Goal: Information Seeking & Learning: Compare options

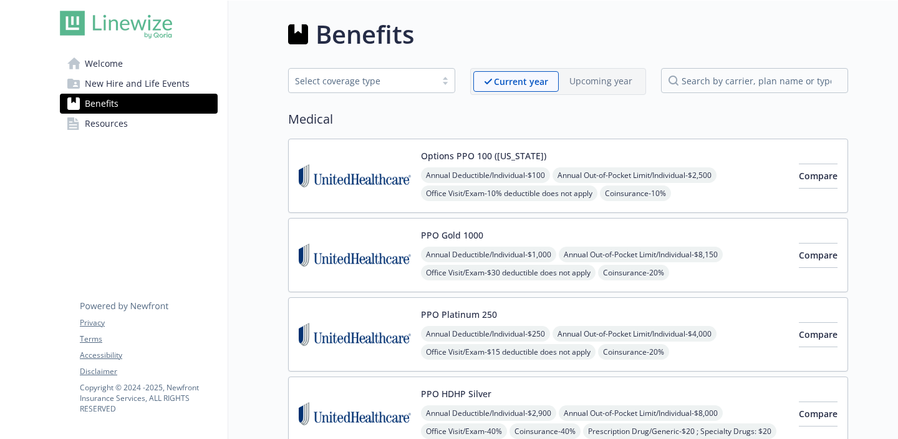
click at [114, 73] on span "Welcome" at bounding box center [104, 64] width 38 height 20
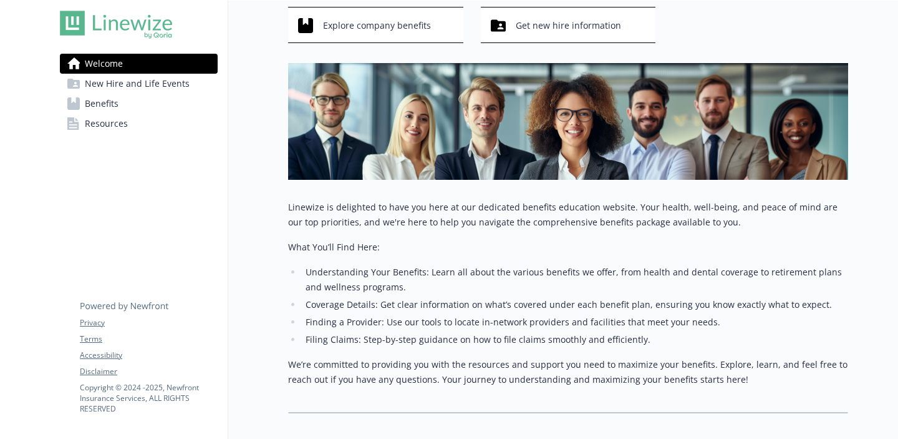
scroll to position [135, 0]
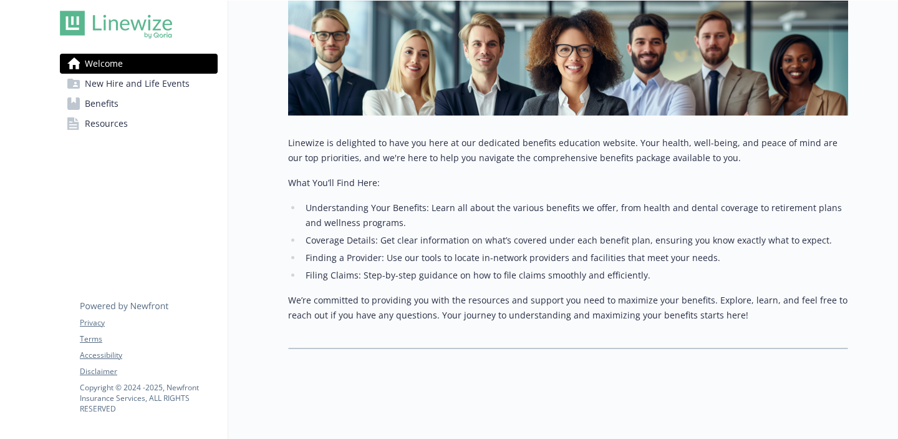
click at [118, 100] on link "Benefits" at bounding box center [139, 104] width 158 height 20
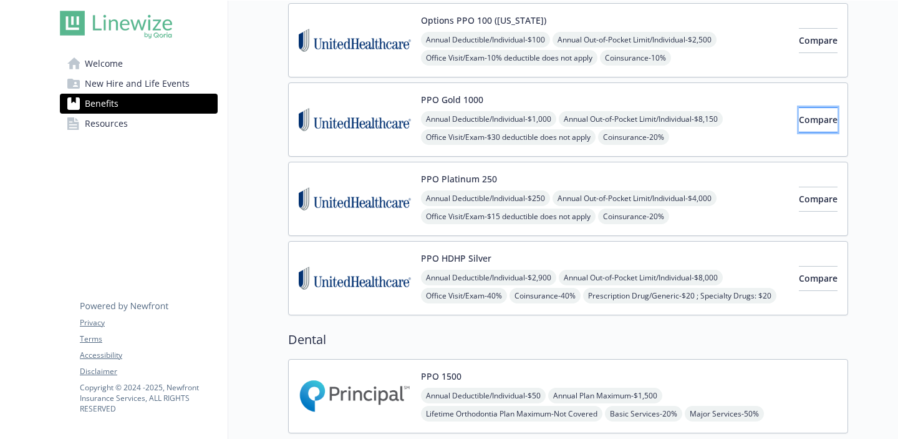
click at [799, 121] on span "Compare" at bounding box center [818, 120] width 39 height 12
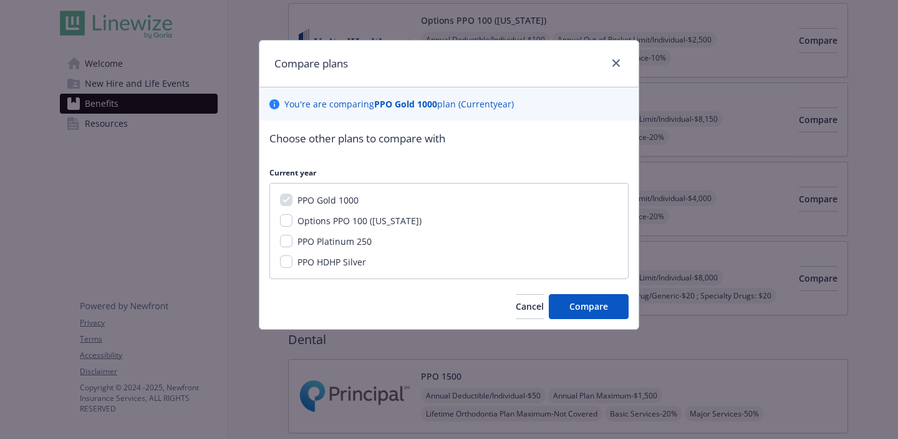
click at [341, 226] on span "Options PPO 100 ([US_STATE])" at bounding box center [360, 221] width 124 height 12
click at [293, 226] on input "Options PPO 100 ([US_STATE])" at bounding box center [286, 220] width 12 height 12
checkbox input "true"
click at [341, 238] on span "PPO Platinum 250" at bounding box center [335, 241] width 74 height 12
click at [293, 238] on input "PPO Platinum 250" at bounding box center [286, 241] width 12 height 12
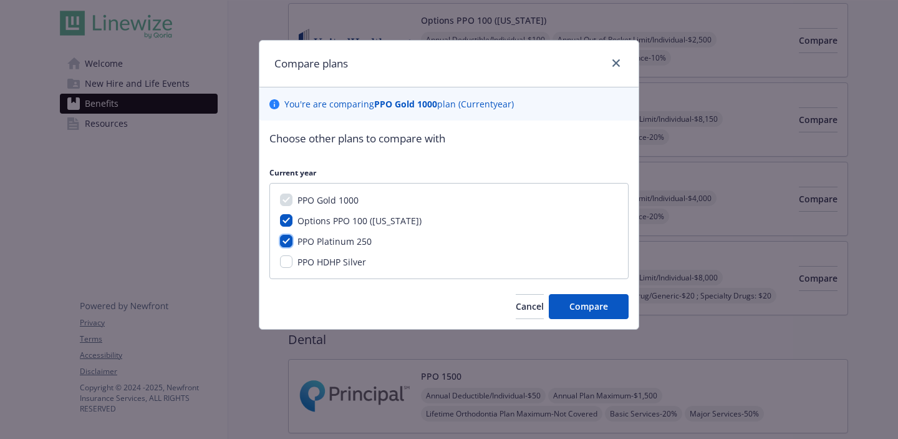
checkbox input "true"
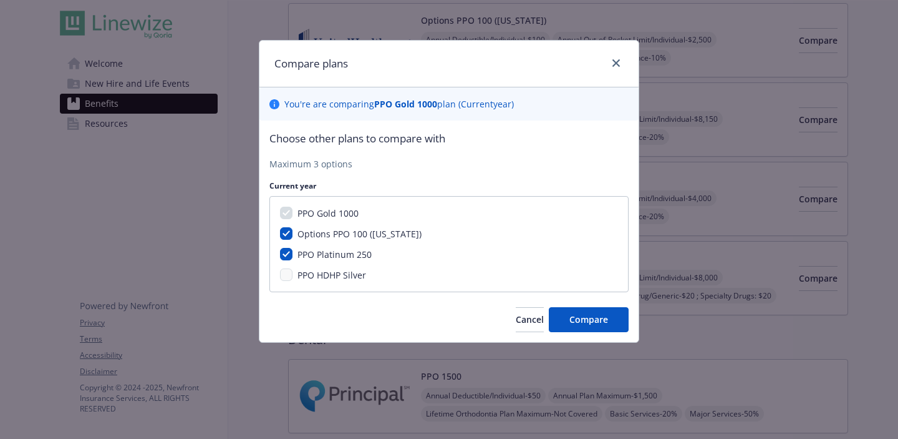
click at [331, 230] on span "Options PPO 100 ([US_STATE])" at bounding box center [360, 234] width 124 height 12
click at [293, 230] on input "Options PPO 100 ([US_STATE])" at bounding box center [286, 233] width 12 height 12
checkbox input "false"
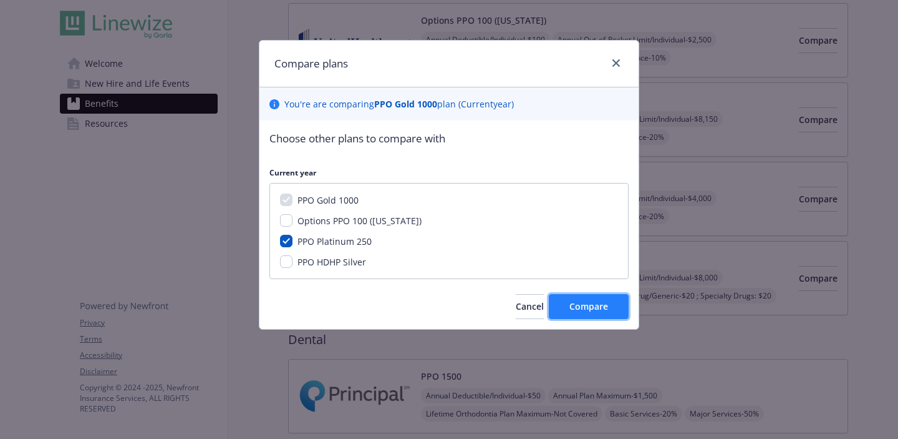
click at [599, 308] on span "Compare" at bounding box center [589, 306] width 39 height 12
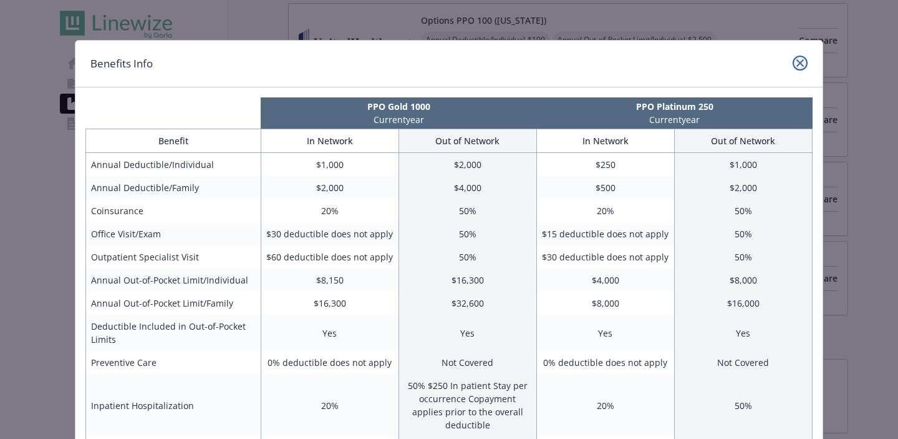
click at [801, 59] on icon "close" at bounding box center [800, 62] width 7 height 7
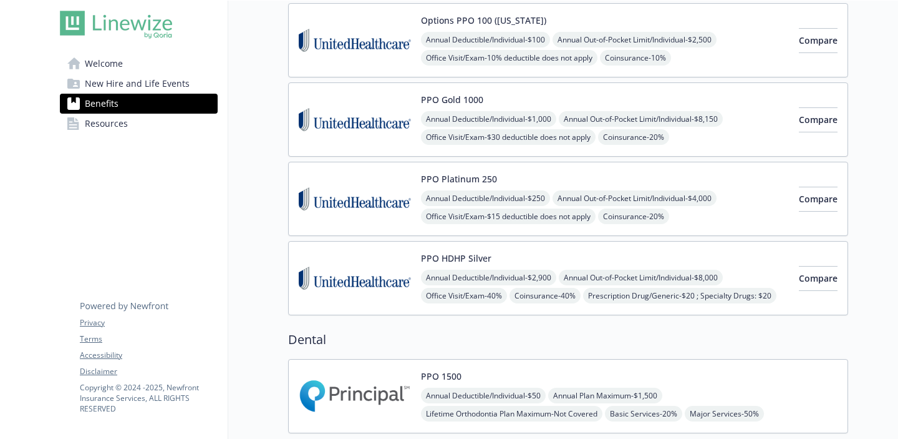
click at [140, 65] on link "Welcome" at bounding box center [139, 64] width 158 height 20
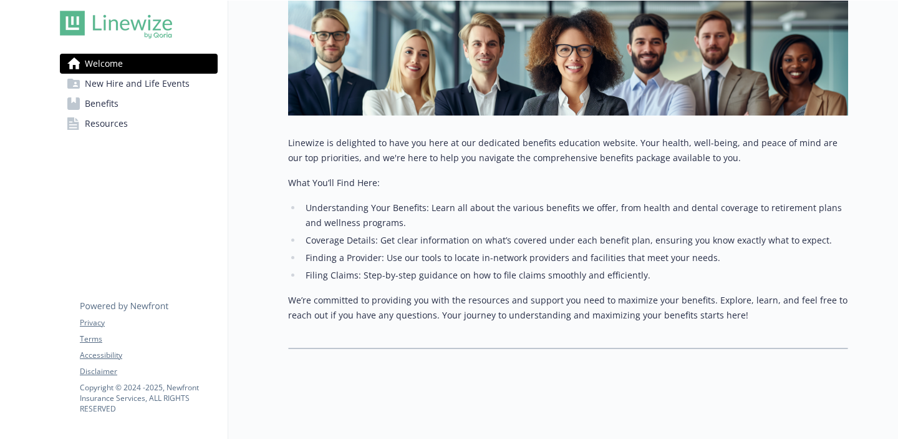
scroll to position [135, 0]
